Goal: Find specific page/section: Find specific page/section

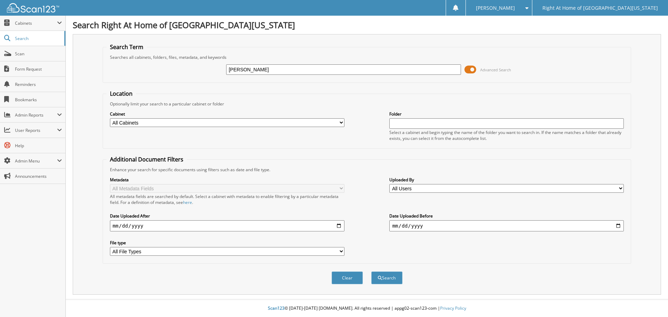
type input "[PERSON_NAME]"
click at [371, 271] on button "Search" at bounding box center [386, 277] width 31 height 13
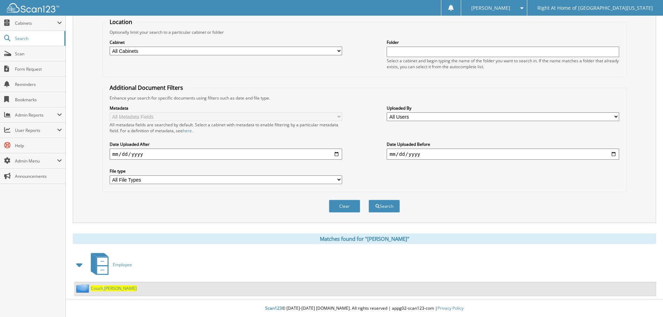
click at [106, 286] on span "Maria" at bounding box center [120, 288] width 33 height 6
